Goal: Task Accomplishment & Management: Use online tool/utility

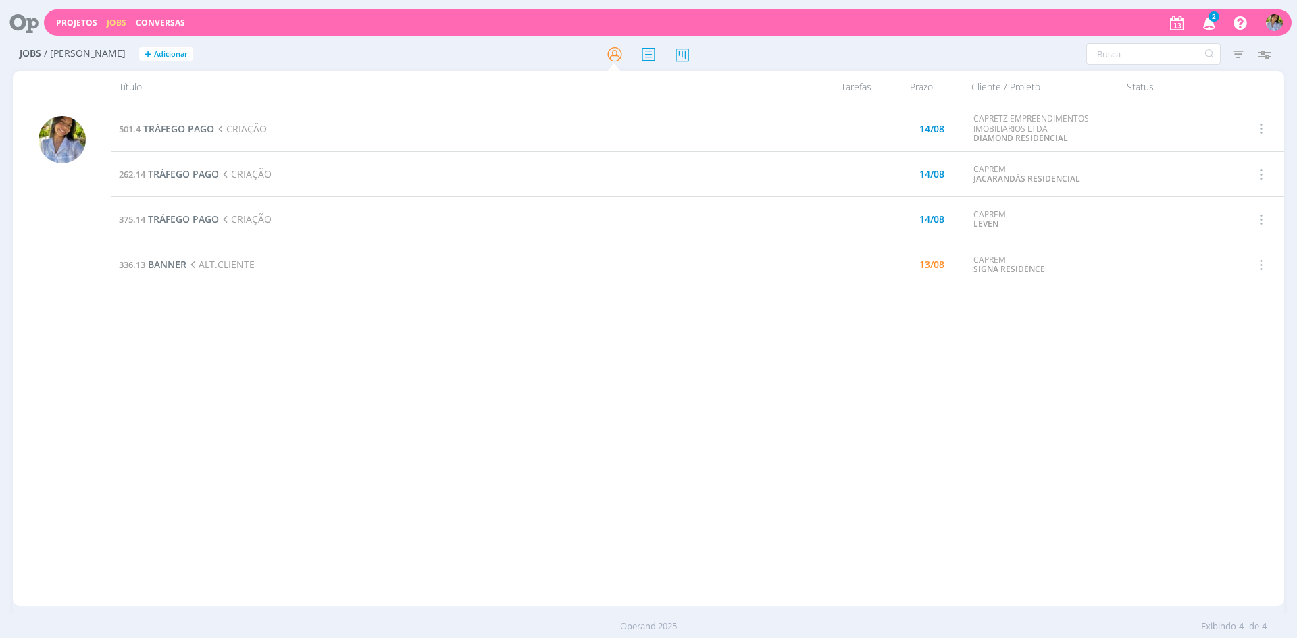
click at [171, 261] on span "BANNER" at bounding box center [167, 264] width 38 height 13
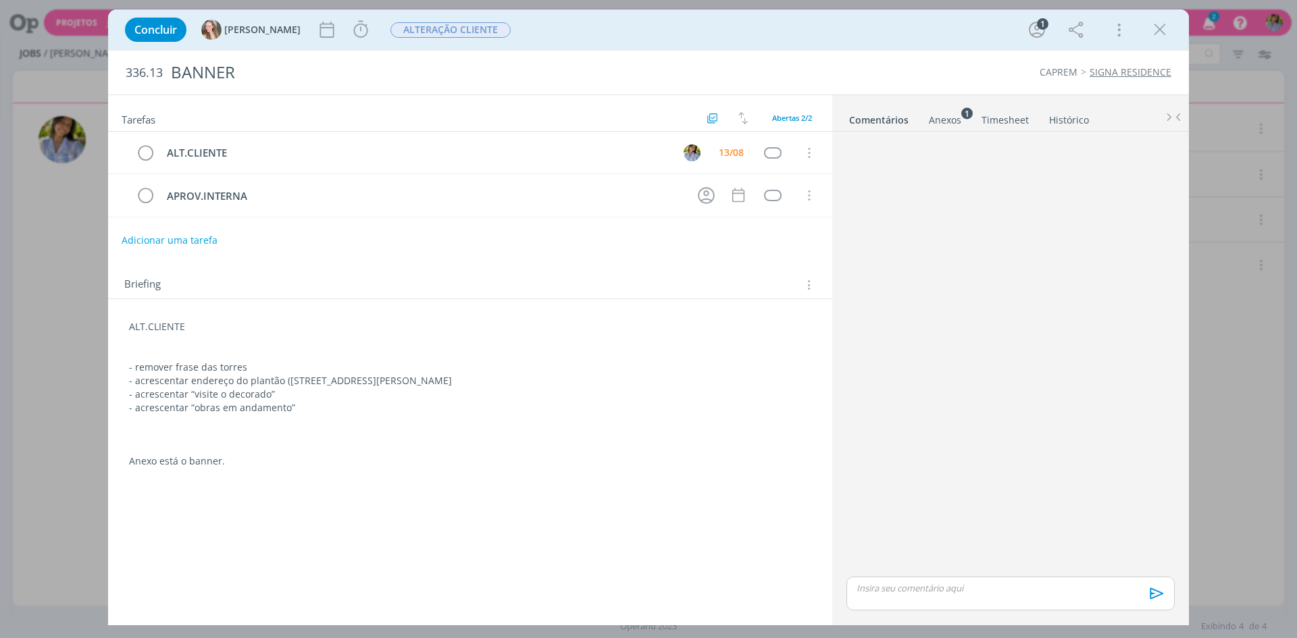
click at [952, 122] on div "Anexos 1" at bounding box center [945, 120] width 32 height 14
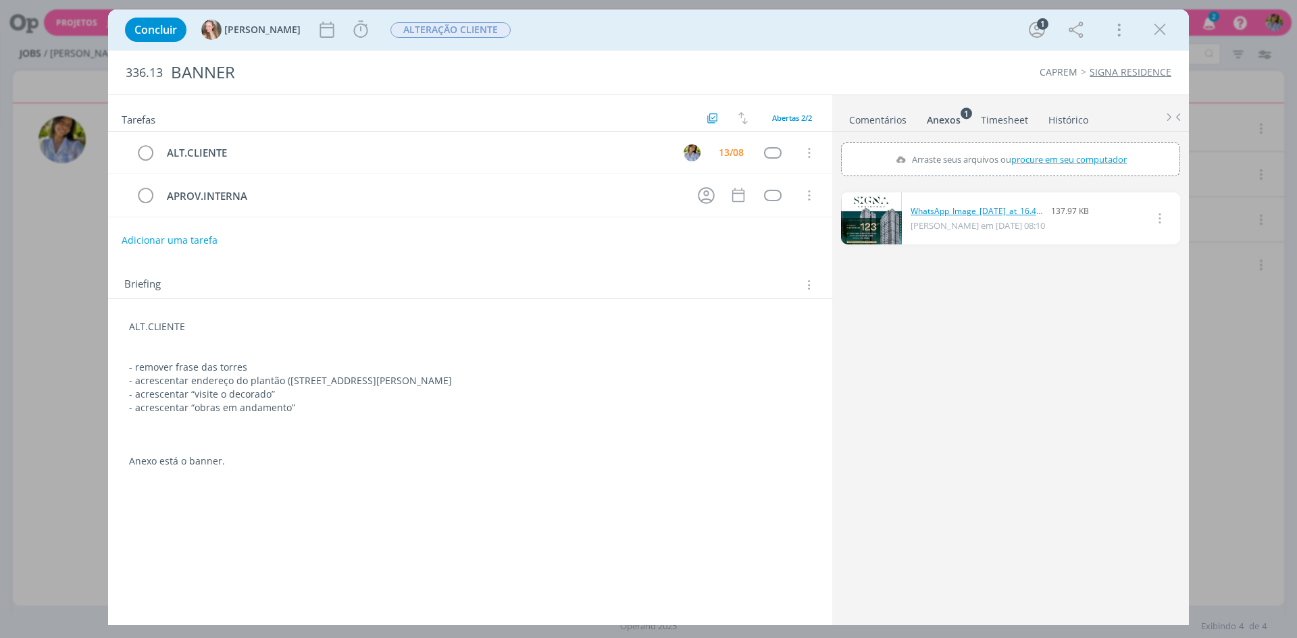
click at [939, 213] on link "WhatsApp_Image_[DATE]_at_16.42.09.jpeg" at bounding box center [977, 211] width 135 height 12
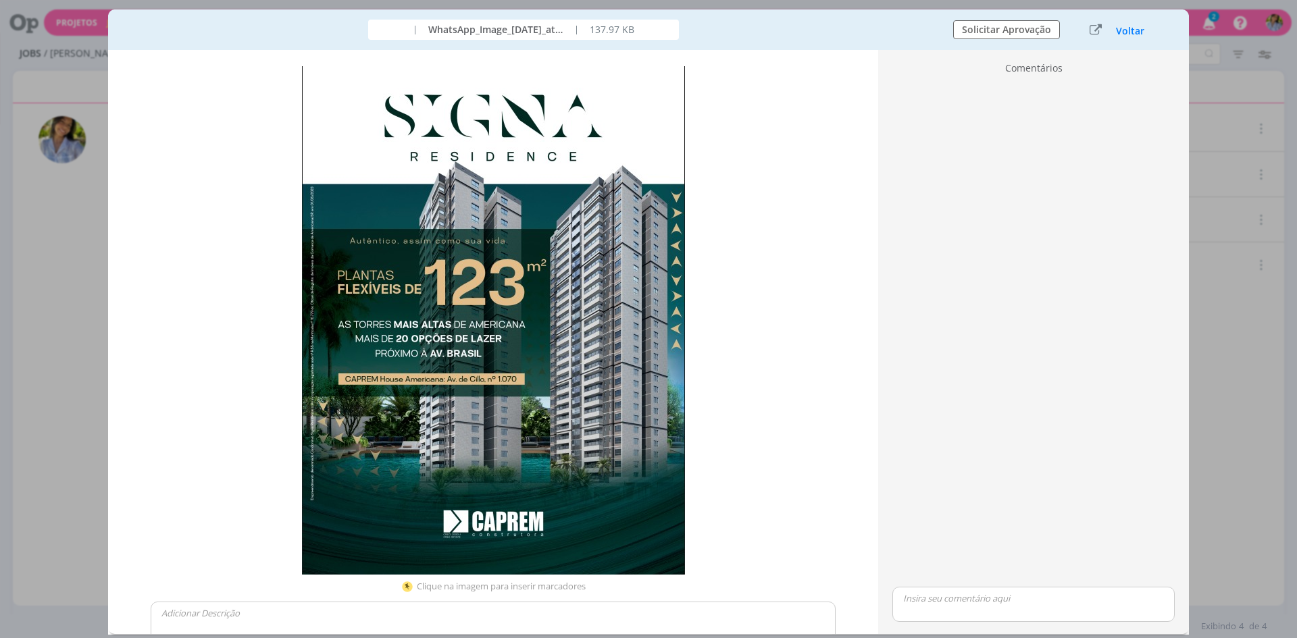
click at [1131, 36] on button "Voltar" at bounding box center [1130, 31] width 30 height 11
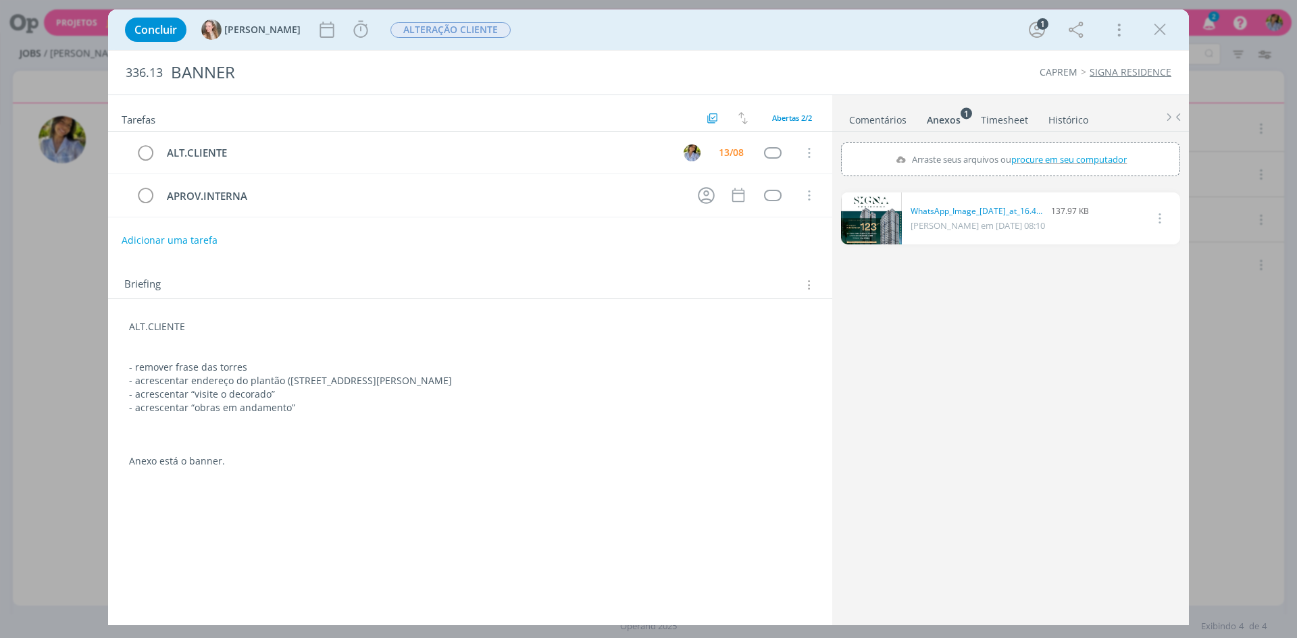
click at [1157, 32] on icon "dialog" at bounding box center [1160, 30] width 20 height 20
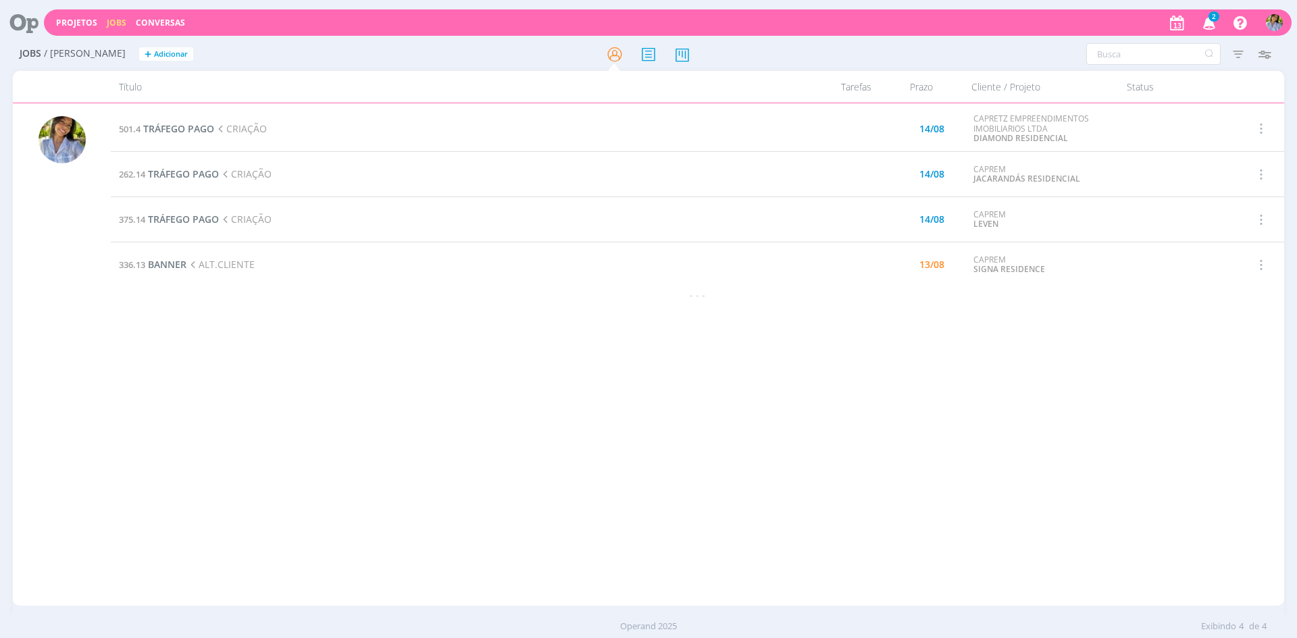
click at [1210, 24] on div at bounding box center [648, 319] width 1297 height 638
click at [1211, 24] on icon "button" at bounding box center [1210, 22] width 24 height 23
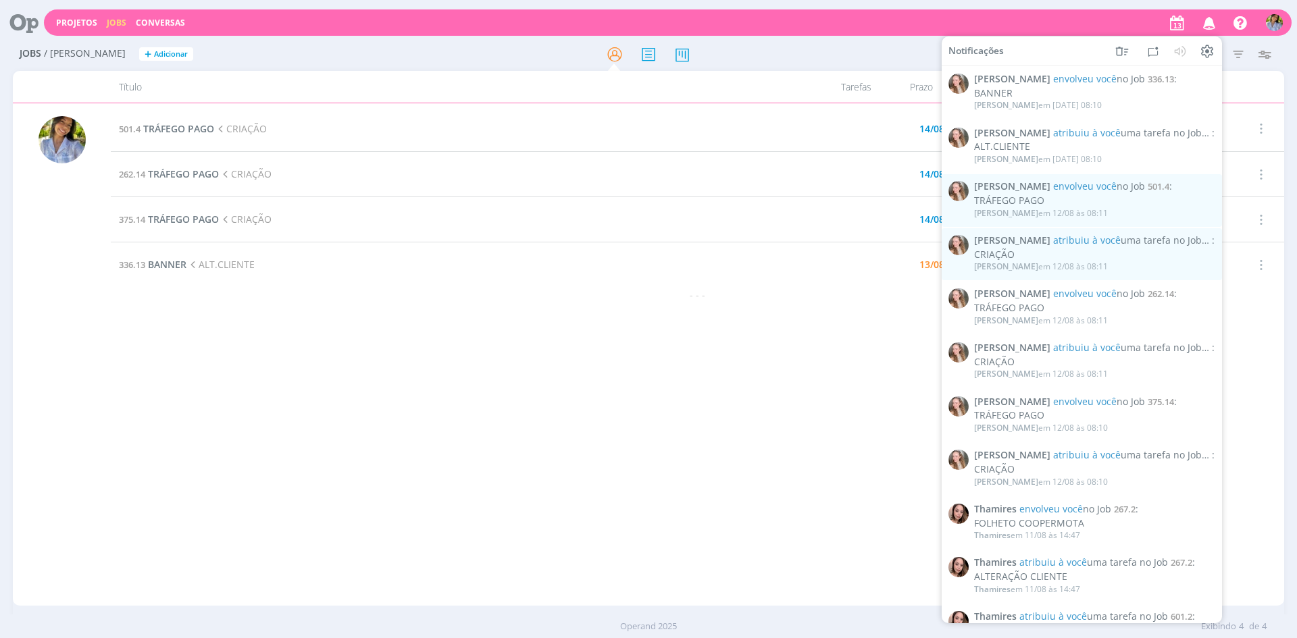
click at [1209, 25] on icon "button" at bounding box center [1210, 22] width 24 height 23
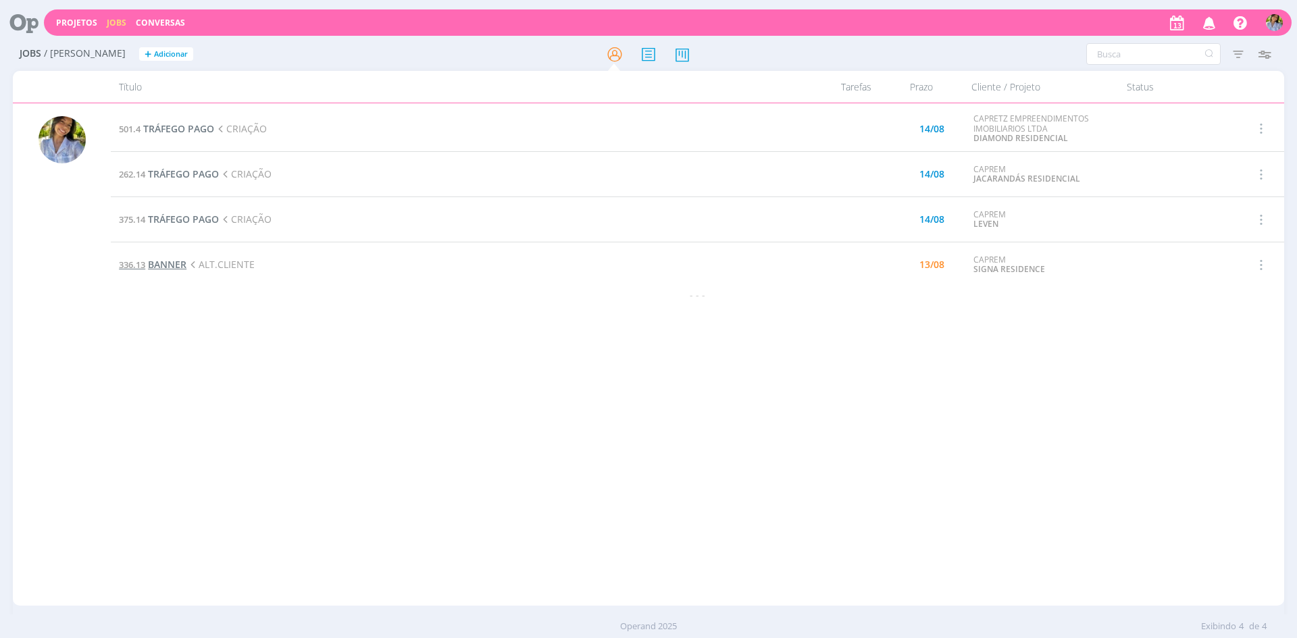
click at [175, 263] on span "BANNER" at bounding box center [167, 264] width 38 height 13
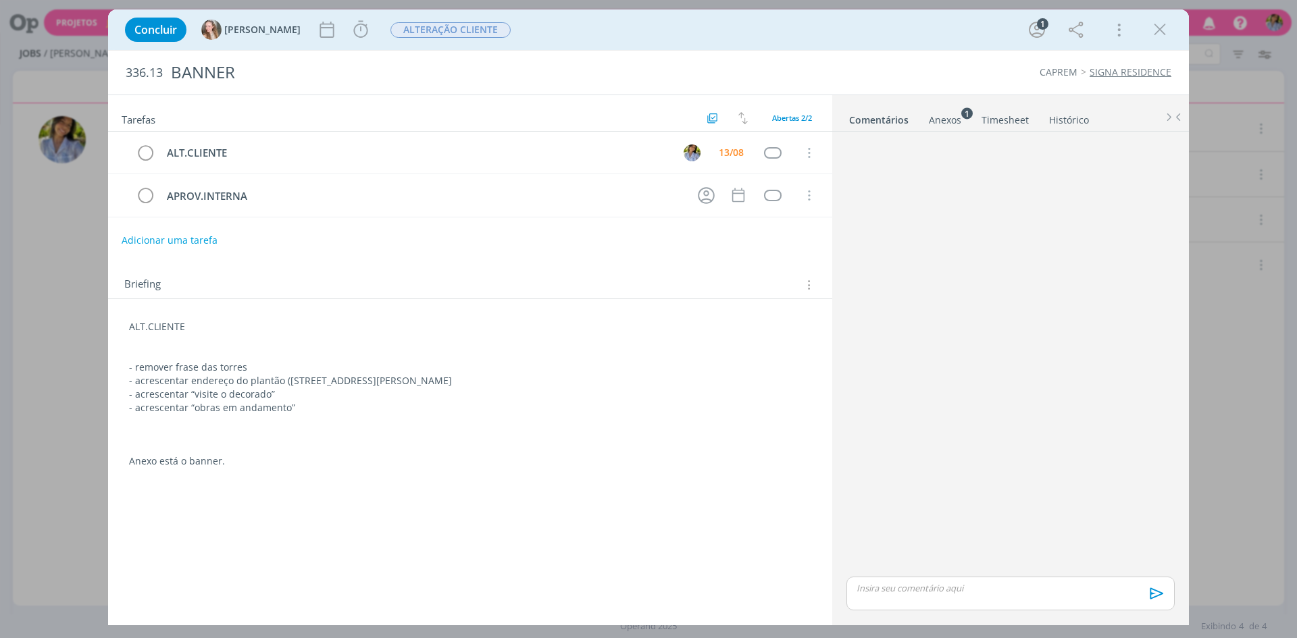
click at [944, 120] on div "Anexos 1" at bounding box center [945, 120] width 32 height 14
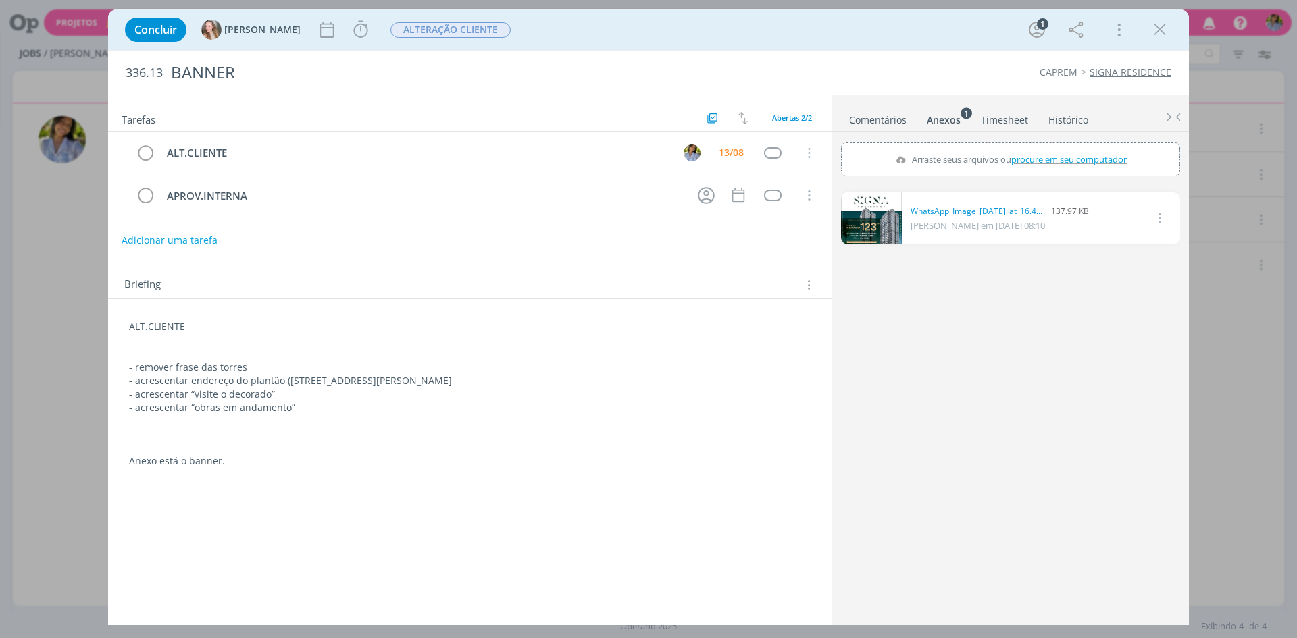
click at [888, 234] on link "dialog" at bounding box center [871, 218] width 61 height 52
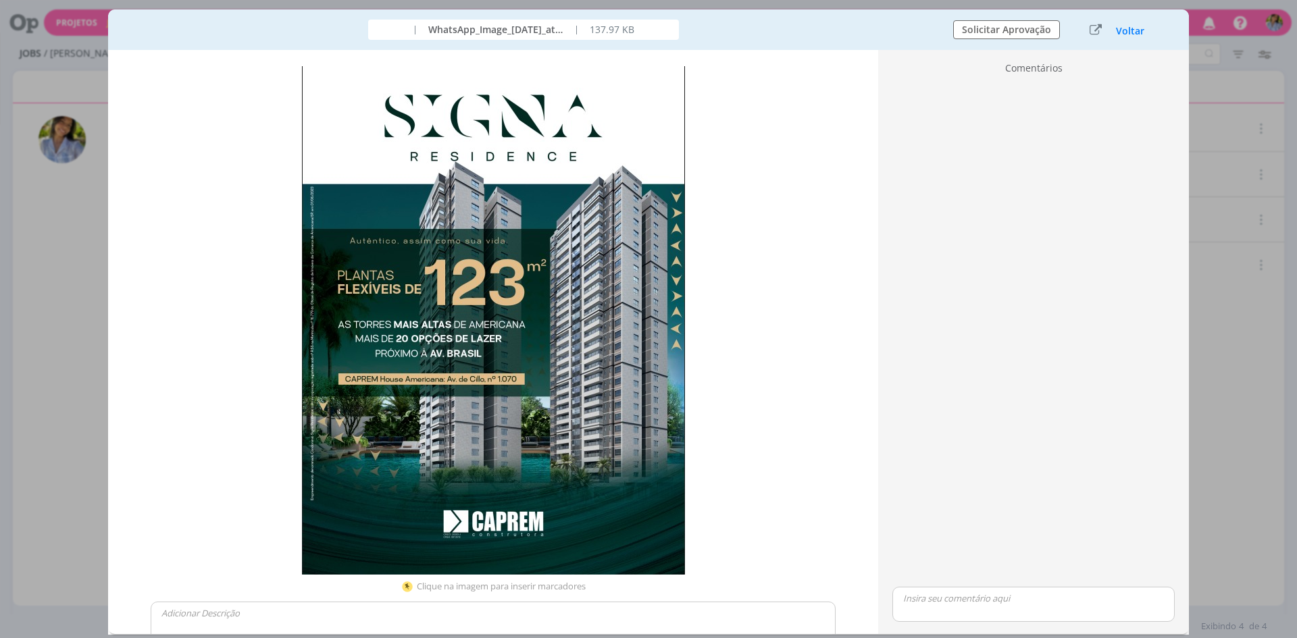
drag, startPoint x: 1118, startPoint y: 32, endPoint x: 1035, endPoint y: 36, distance: 83.1
click at [1119, 32] on button "Voltar" at bounding box center [1130, 31] width 30 height 11
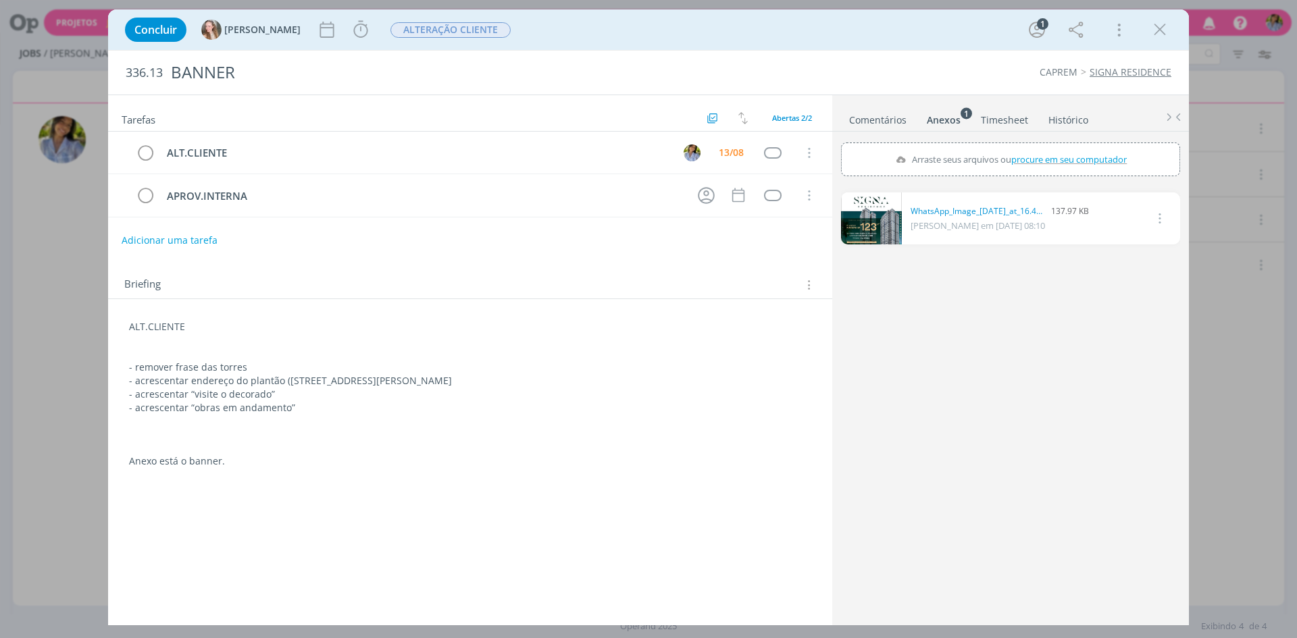
click at [1153, 29] on icon "dialog" at bounding box center [1160, 30] width 20 height 20
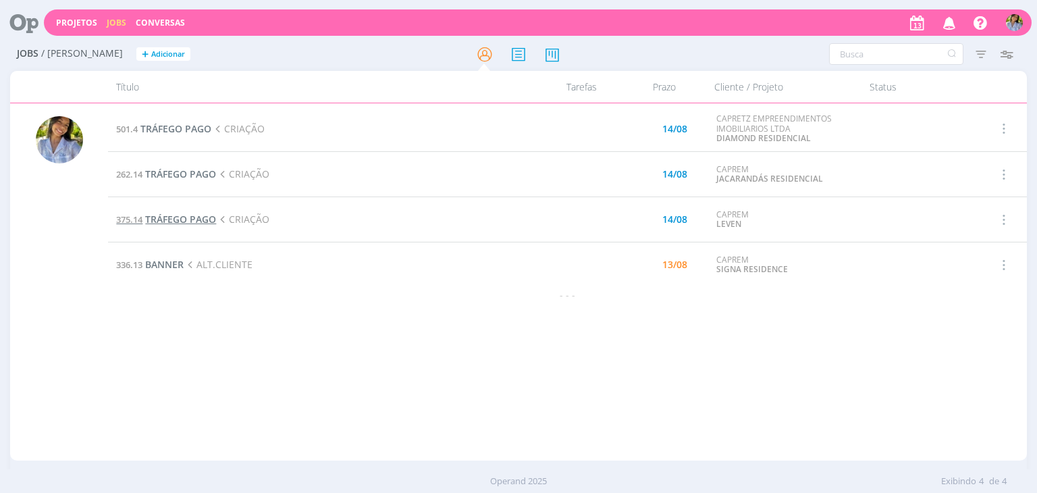
click at [194, 217] on span "TRÁFEGO PAGO" at bounding box center [180, 219] width 71 height 13
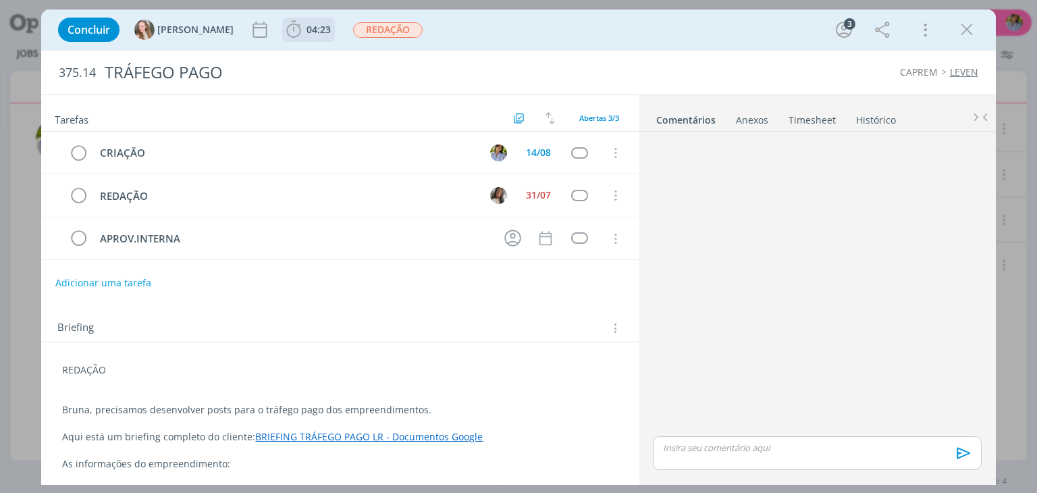
click at [307, 34] on span "04:23" at bounding box center [319, 29] width 24 height 13
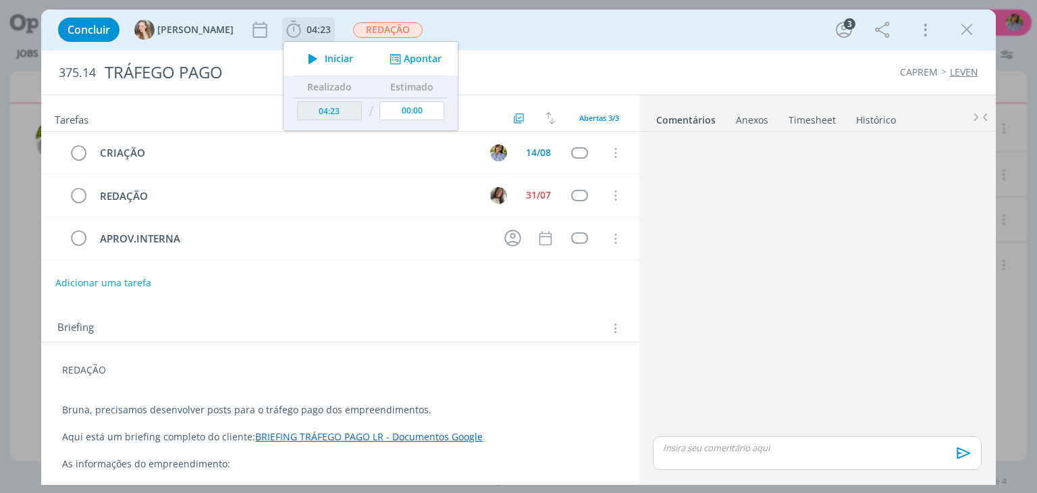
click at [325, 57] on span "Iniciar" at bounding box center [339, 58] width 28 height 9
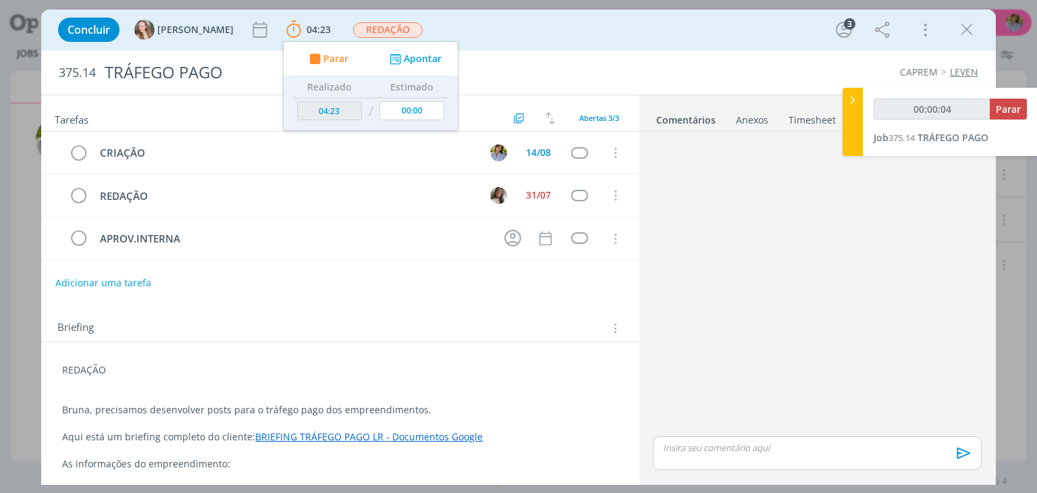
click at [967, 31] on icon "dialog" at bounding box center [967, 30] width 20 height 20
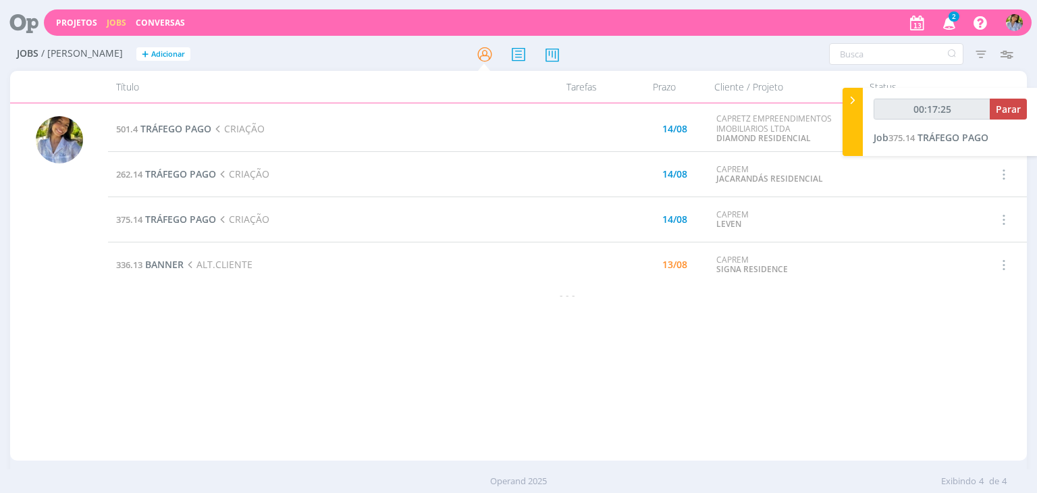
click at [950, 20] on icon "button" at bounding box center [950, 22] width 24 height 23
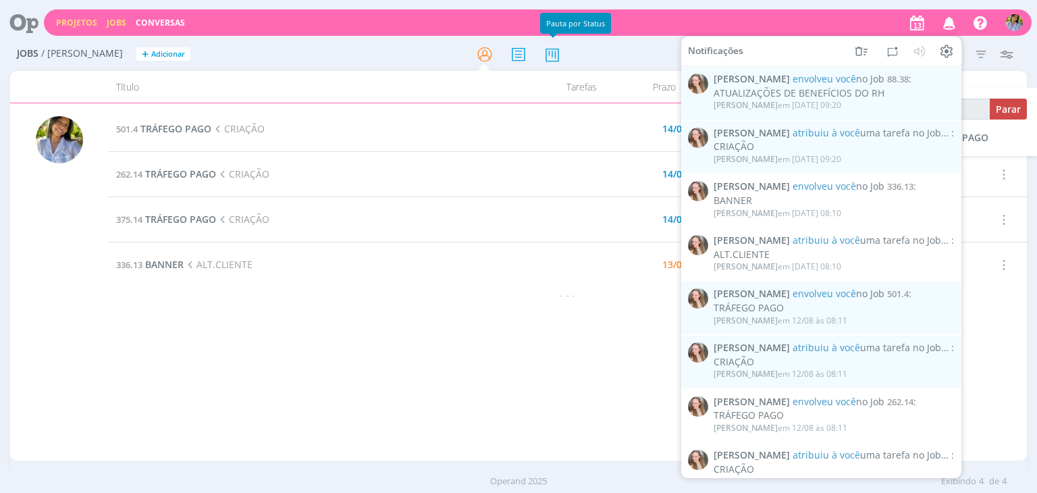
type input "00:17:28"
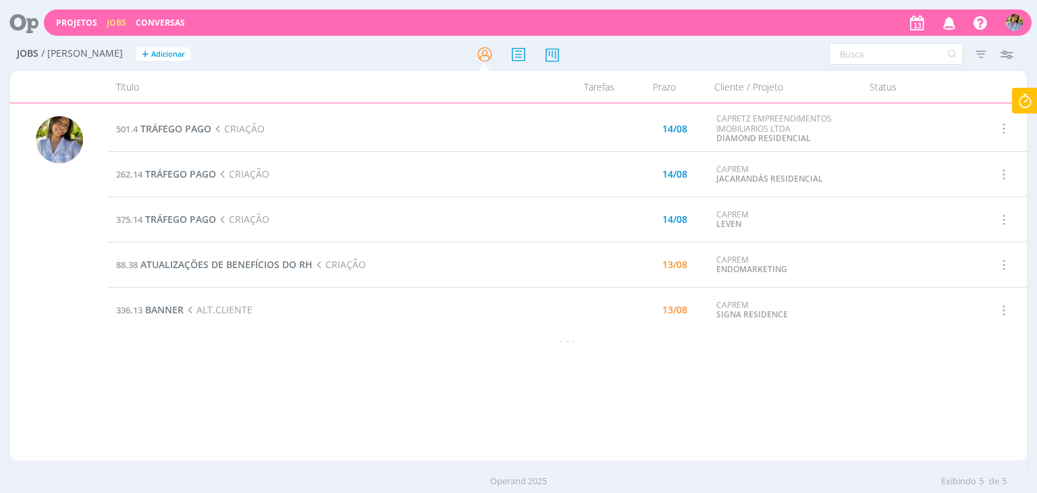
click at [206, 271] on td "88.38 ATUALIZAÇÕES DE BENEFÍCIOS DO RH CRIAÇÃO" at bounding box center [334, 264] width 452 height 45
click at [294, 264] on span "ATUALIZAÇÕES DE BENEFÍCIOS DO RH" at bounding box center [226, 264] width 172 height 13
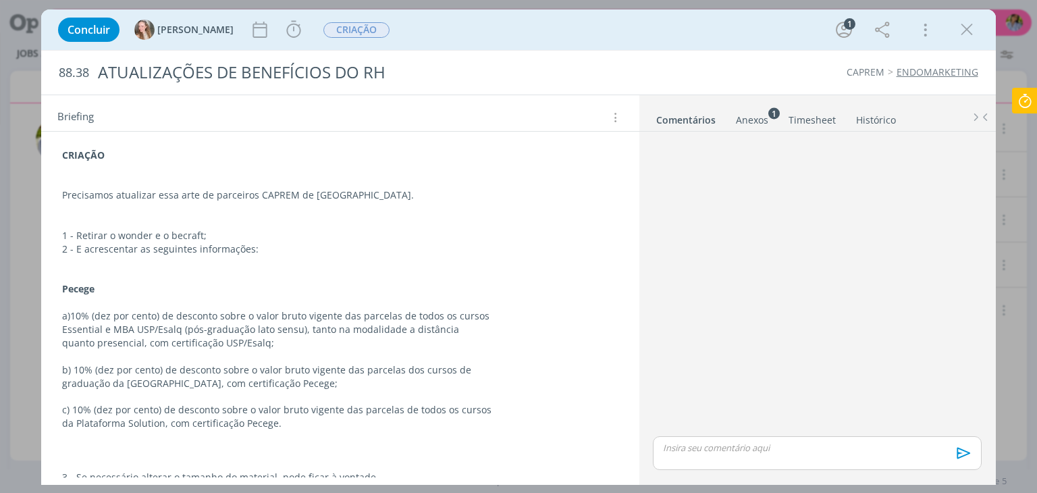
scroll to position [229, 0]
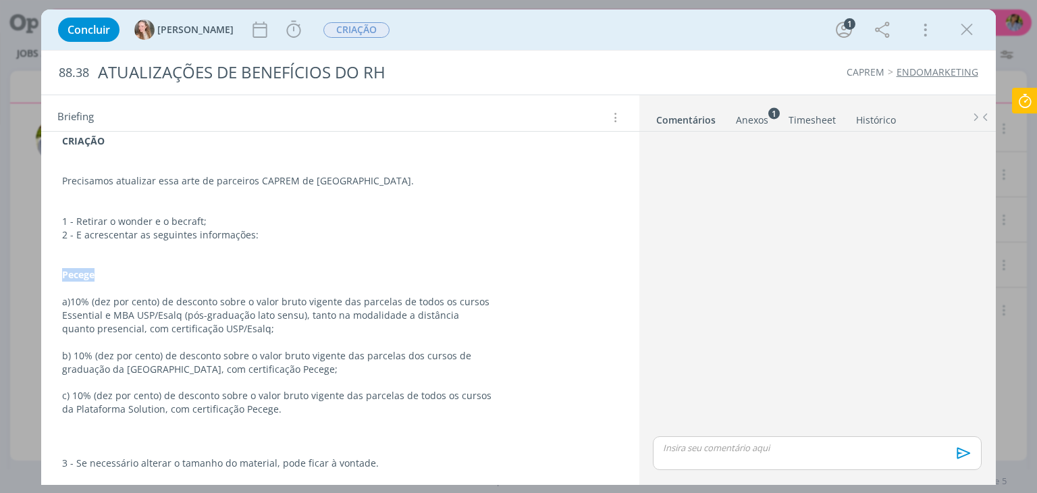
drag, startPoint x: 63, startPoint y: 272, endPoint x: 97, endPoint y: 274, distance: 33.2
click at [97, 274] on div "CRIAÇÃO Precisamos atualizar essa arte de parceiros CAPREM de rio claro. 1 - Re…" at bounding box center [340, 302] width 576 height 345
copy strong "Pecege"
click at [1023, 107] on icon at bounding box center [1025, 101] width 24 height 26
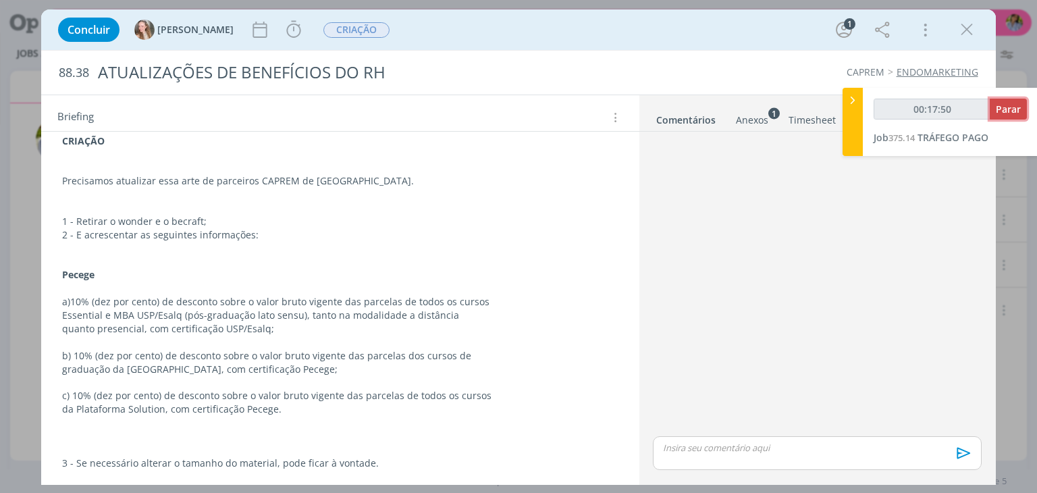
click at [1005, 118] on button "Parar" at bounding box center [1008, 109] width 37 height 21
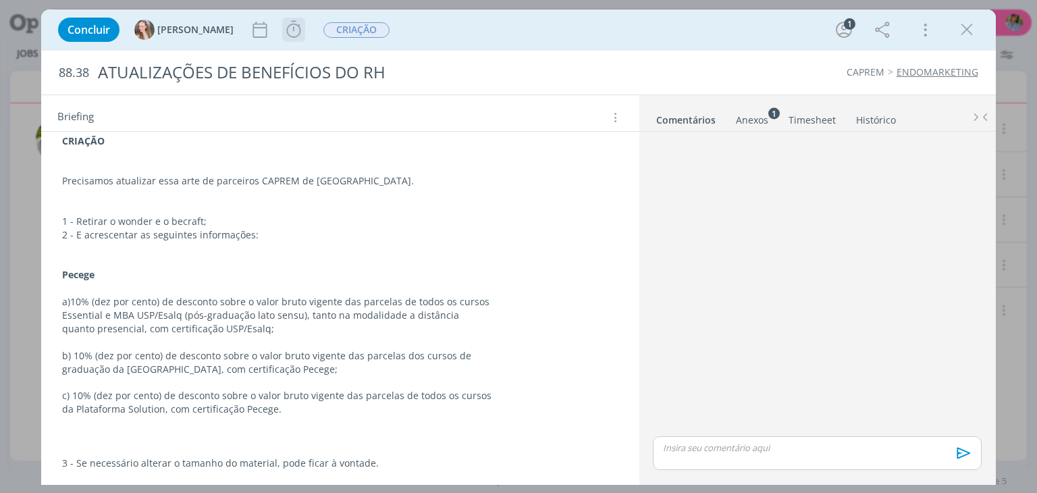
click at [284, 31] on icon "dialog" at bounding box center [294, 30] width 20 height 20
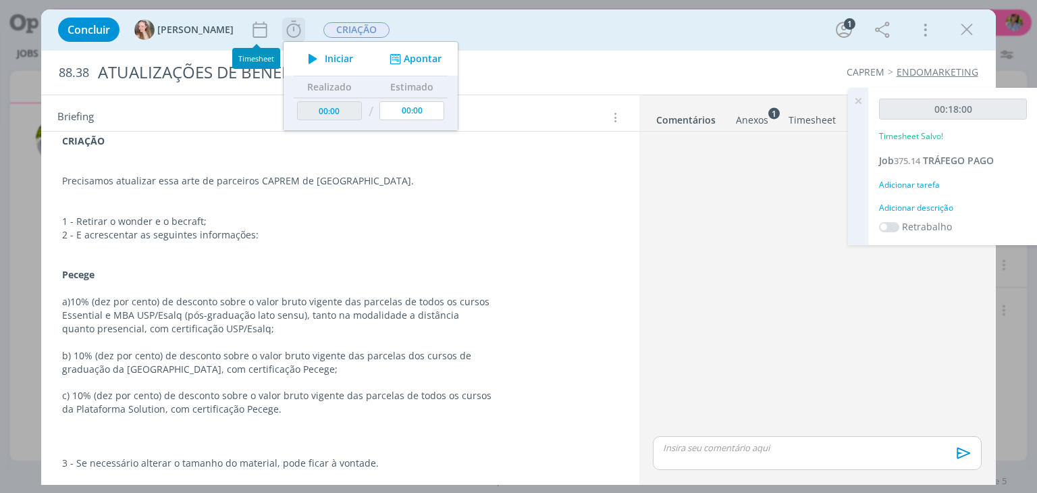
click at [325, 59] on span "Iniciar" at bounding box center [339, 58] width 28 height 9
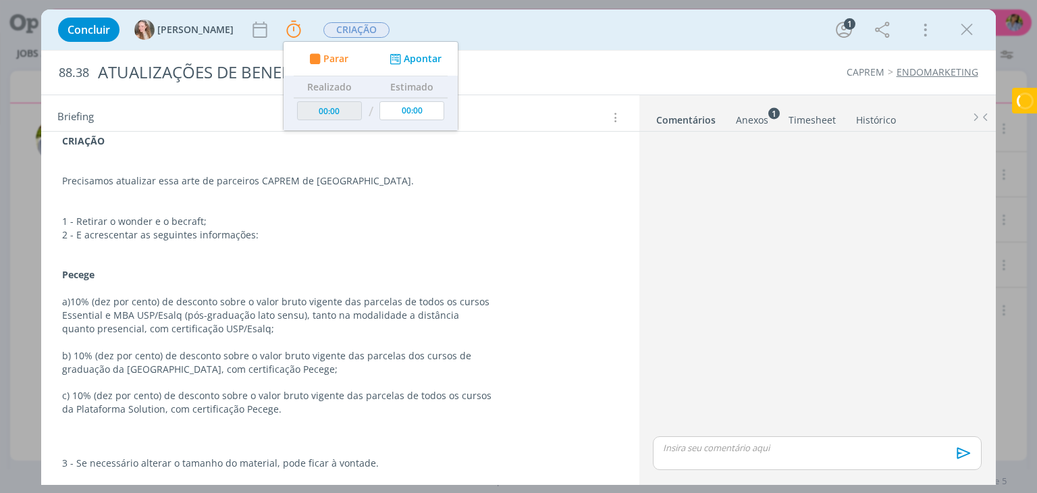
click at [473, 217] on p "1 - Retirar o wonder e o becraft;" at bounding box center [340, 222] width 556 height 14
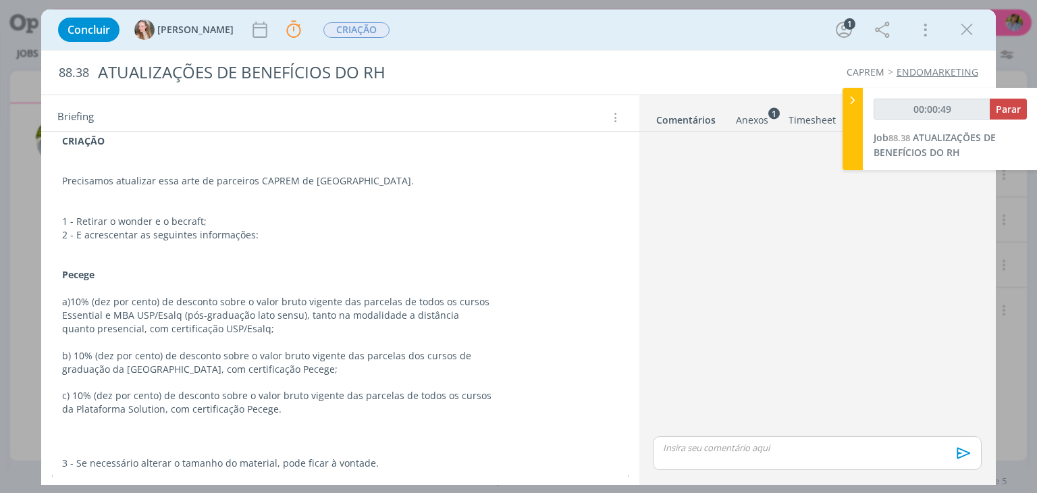
click at [134, 303] on p "a)10% (dez por cento) de desconto sobre o valor bruto vigente das parcelas de t…" at bounding box center [340, 302] width 556 height 14
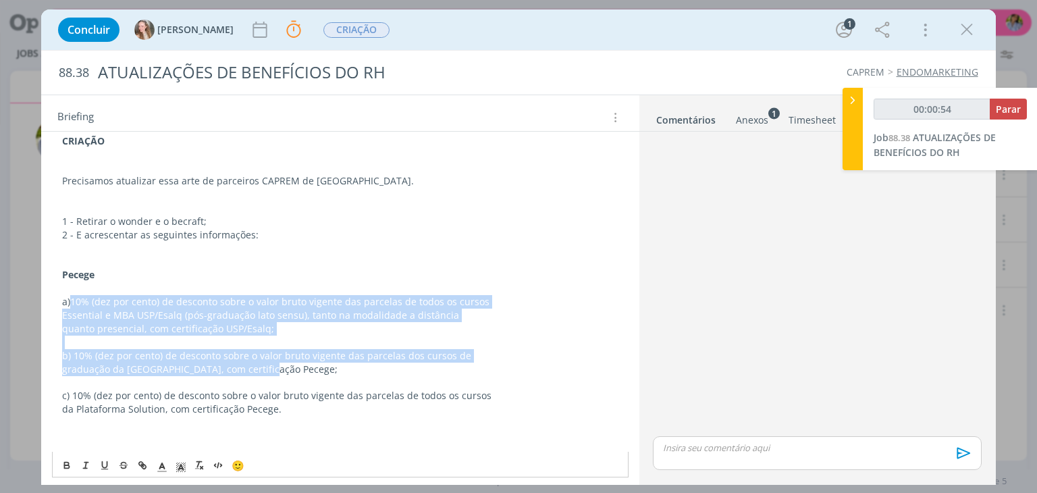
drag, startPoint x: 71, startPoint y: 299, endPoint x: 263, endPoint y: 368, distance: 204.7
click at [265, 367] on div "CRIAÇÃO Precisamos atualizar essa arte de parceiros CAPREM de rio claro. 1 - Re…" at bounding box center [340, 302] width 576 height 345
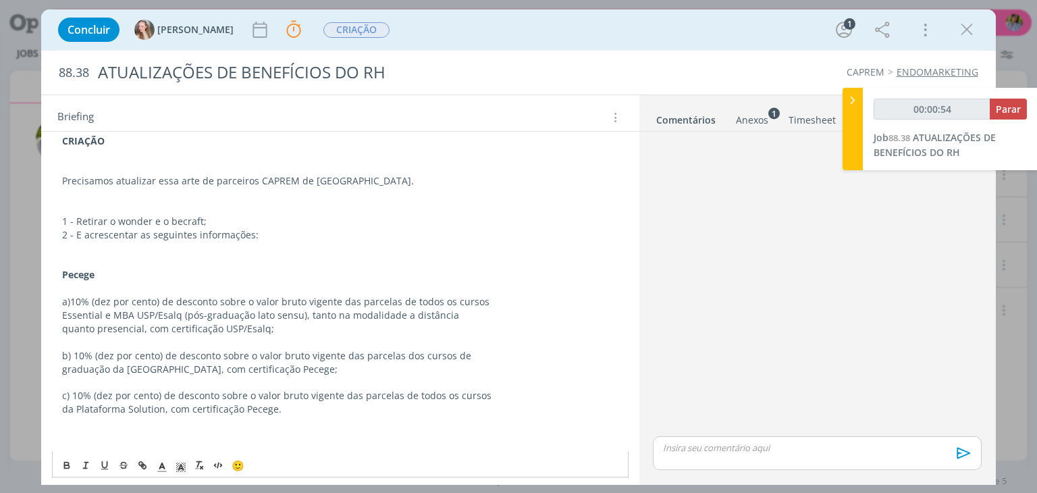
click at [56, 303] on div "CRIAÇÃO Precisamos atualizar essa arte de parceiros CAPREM de rio claro. 1 - Re…" at bounding box center [340, 302] width 576 height 345
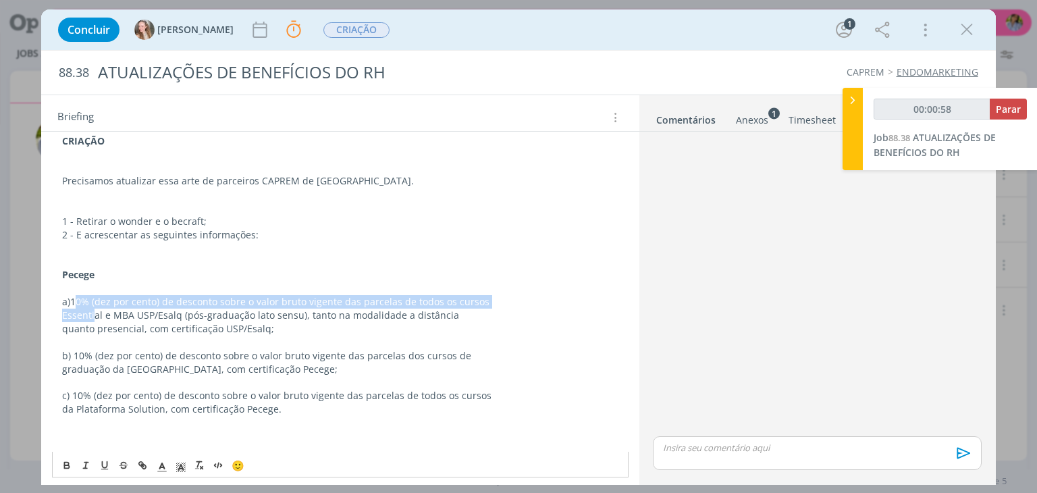
drag, startPoint x: 73, startPoint y: 298, endPoint x: 94, endPoint y: 309, distance: 23.9
click at [94, 309] on div "CRIAÇÃO Precisamos atualizar essa arte de parceiros CAPREM de rio claro. 1 - Re…" at bounding box center [340, 302] width 576 height 345
click at [76, 298] on p "a)10% (dez por cento) de desconto sobre o valor bruto vigente das parcelas de t…" at bounding box center [340, 302] width 556 height 14
click at [78, 296] on p "a)10% (dez por cento) de desconto sobre o valor bruto vigente das parcelas de t…" at bounding box center [340, 302] width 556 height 14
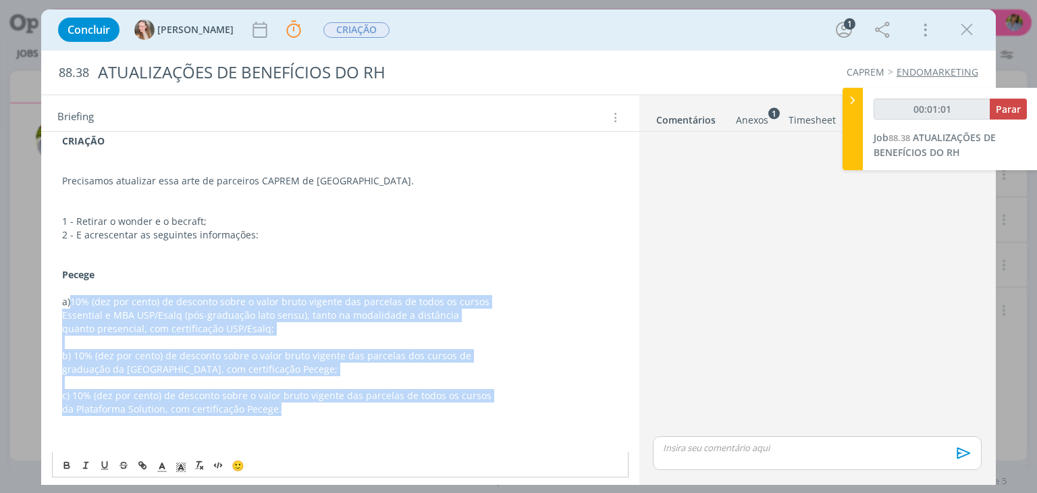
drag, startPoint x: 71, startPoint y: 298, endPoint x: 286, endPoint y: 413, distance: 243.9
click at [286, 413] on div "CRIAÇÃO Precisamos atualizar essa arte de parceiros CAPREM de rio claro. 1 - Re…" at bounding box center [340, 302] width 576 height 345
copy div "10% (dez por cento) de desconto sobre o valor bruto vigente das parcelas de tod…"
click at [763, 125] on div "Anexos 1" at bounding box center [752, 120] width 32 height 14
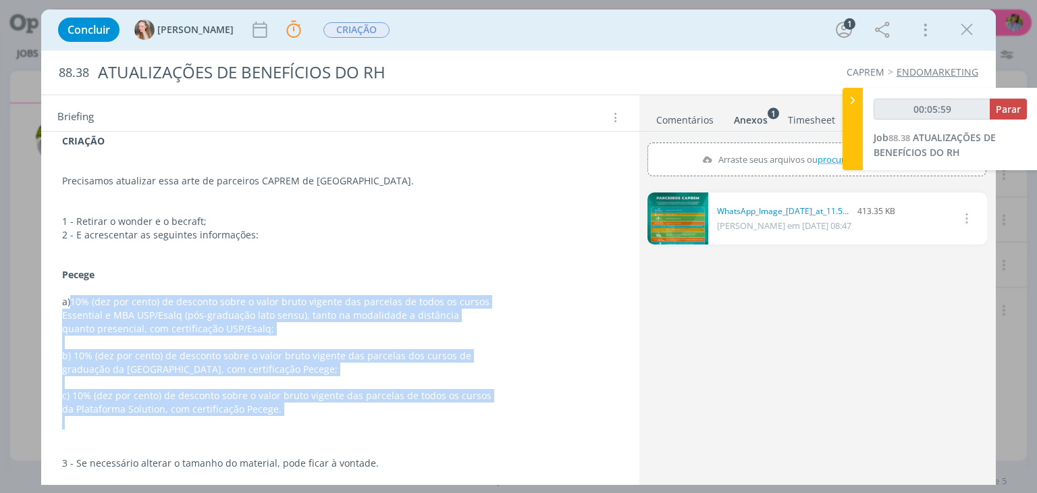
click at [751, 115] on div "Anexos 1" at bounding box center [751, 120] width 34 height 14
click at [965, 34] on icon "dialog" at bounding box center [967, 30] width 20 height 20
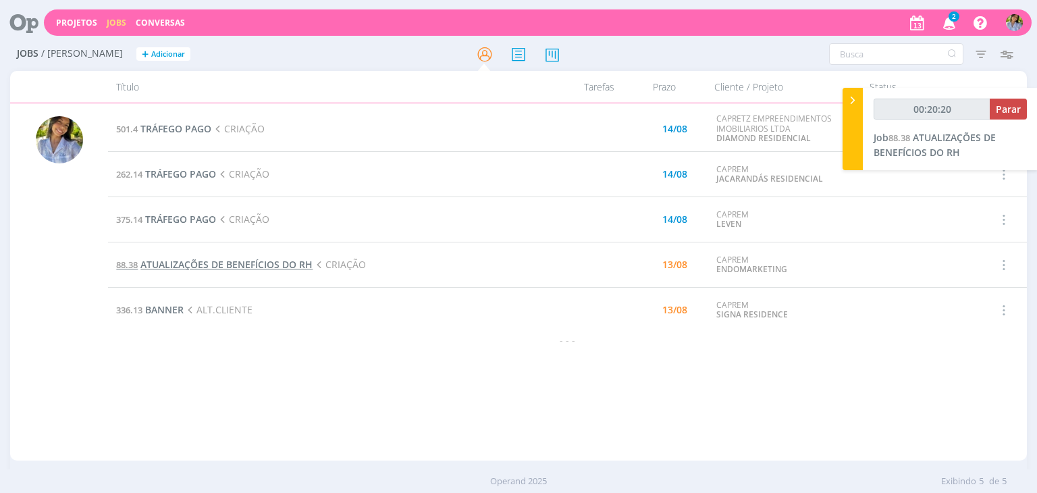
click at [230, 270] on span "ATUALIZAÇÕES DE BENEFÍCIOS DO RH" at bounding box center [226, 264] width 172 height 13
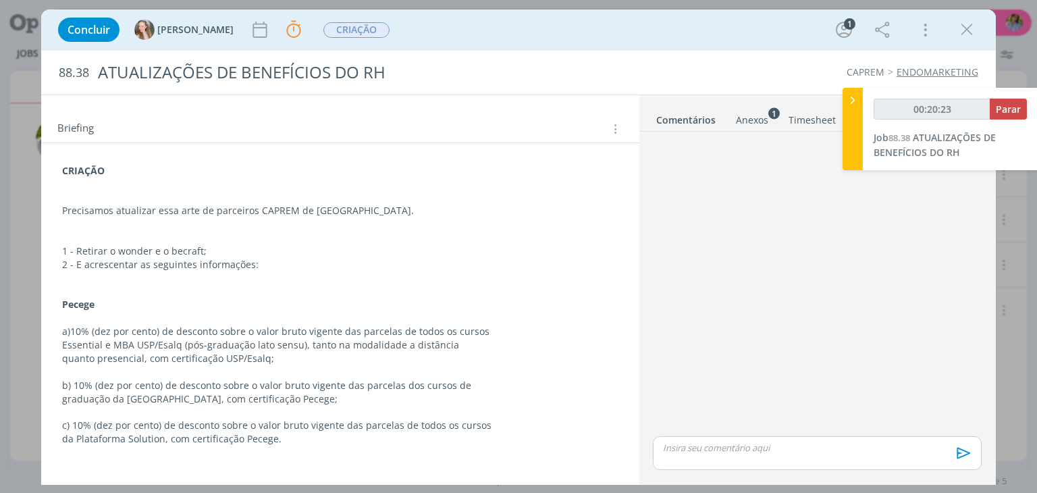
scroll to position [229, 0]
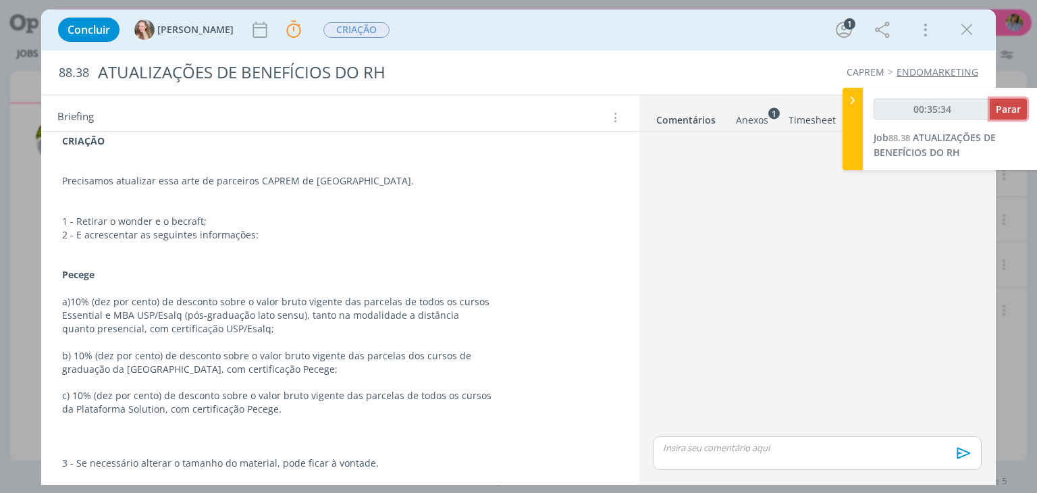
click at [1008, 112] on span "Parar" at bounding box center [1008, 109] width 25 height 13
type input "00:36:00"
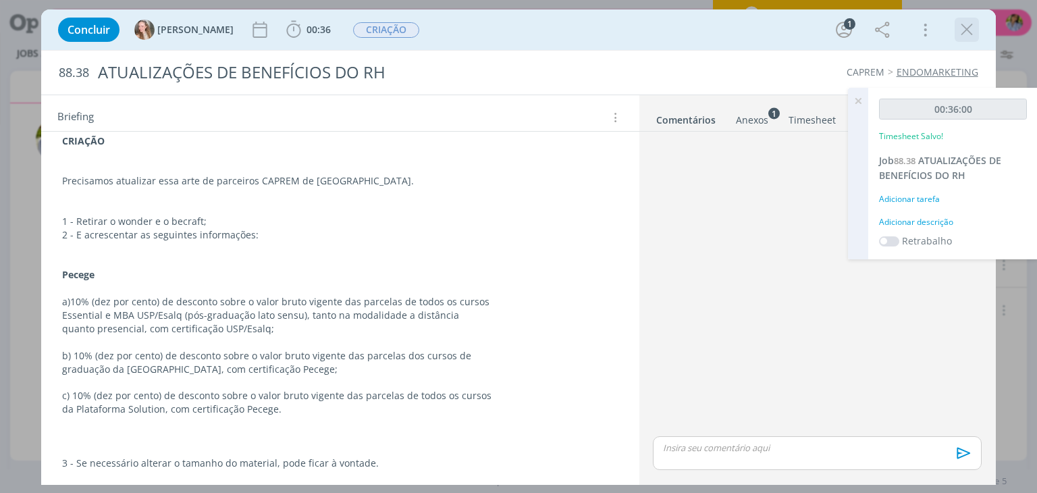
click at [957, 33] on button "dialog" at bounding box center [967, 30] width 20 height 20
